Goal: Task Accomplishment & Management: Manage account settings

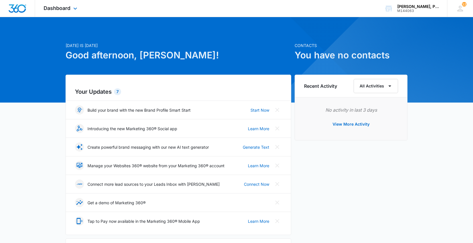
click at [56, 12] on div "Dashboard Apps Reputation Websites Forms CRM Email Social Shop Payments POS Con…" at bounding box center [61, 8] width 52 height 17
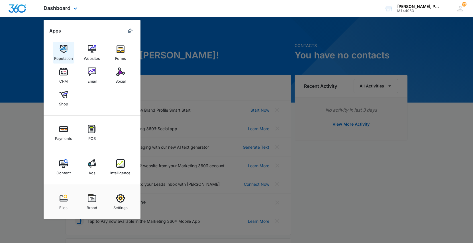
click at [63, 50] on img at bounding box center [63, 49] width 9 height 9
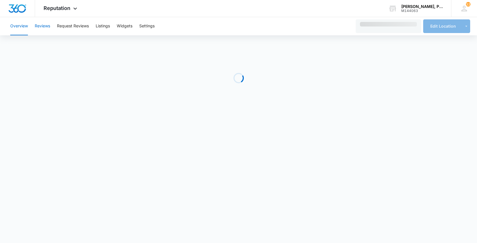
click at [46, 23] on button "Reviews" at bounding box center [42, 26] width 15 height 18
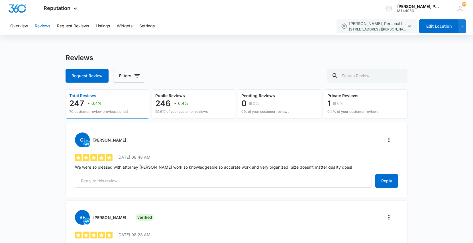
scroll to position [1, 0]
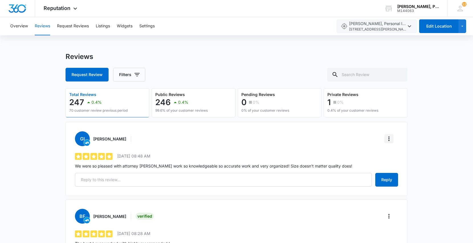
click at [388, 140] on icon "More" at bounding box center [389, 138] width 7 height 7
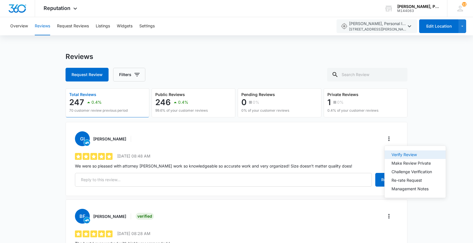
click at [393, 158] on button "Verify Review" at bounding box center [415, 154] width 61 height 9
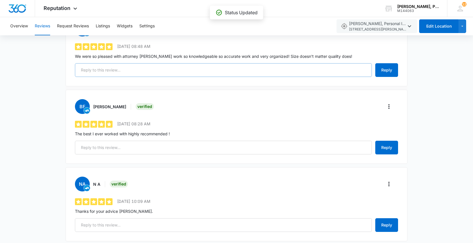
scroll to position [48, 0]
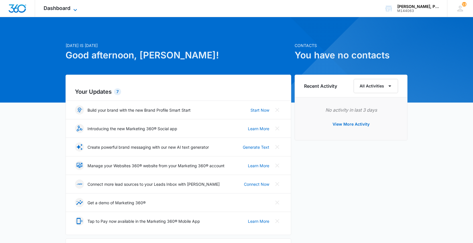
click at [51, 6] on span "Dashboard" at bounding box center [57, 8] width 27 height 6
